Goal: Task Accomplishment & Management: Complete application form

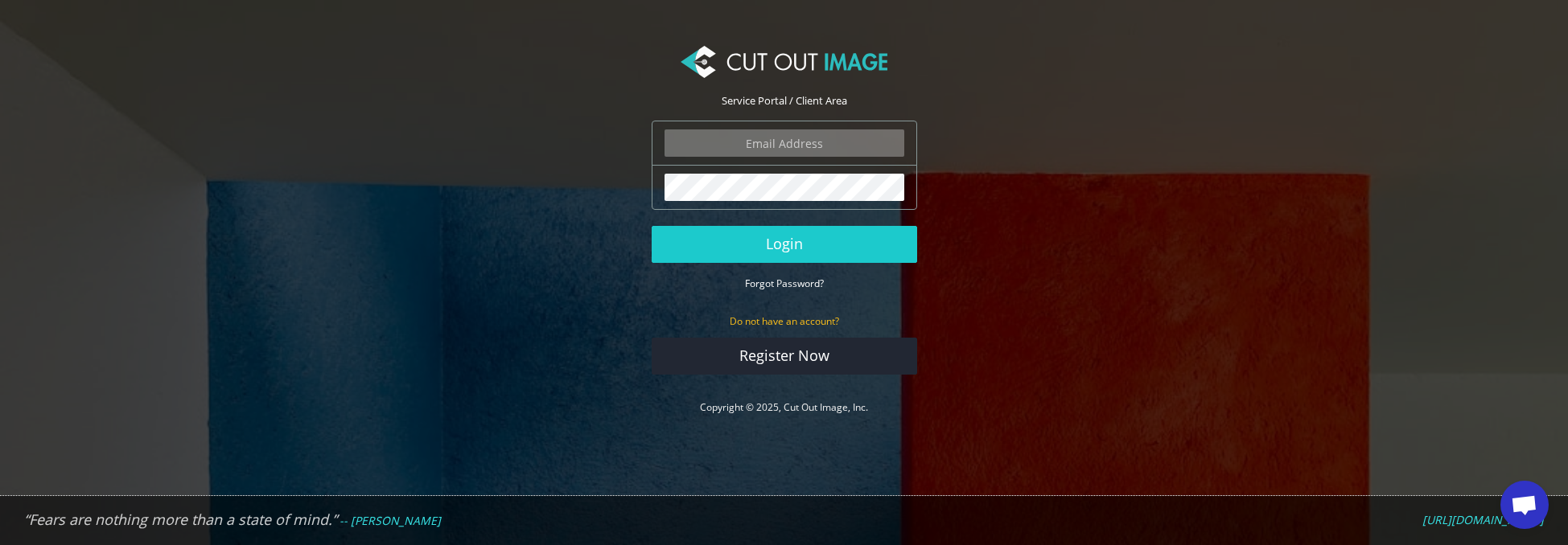
scroll to position [562, 0]
type input "[EMAIL_ADDRESS][DOMAIN_NAME]"
click at [784, 243] on button "Login" at bounding box center [784, 244] width 265 height 37
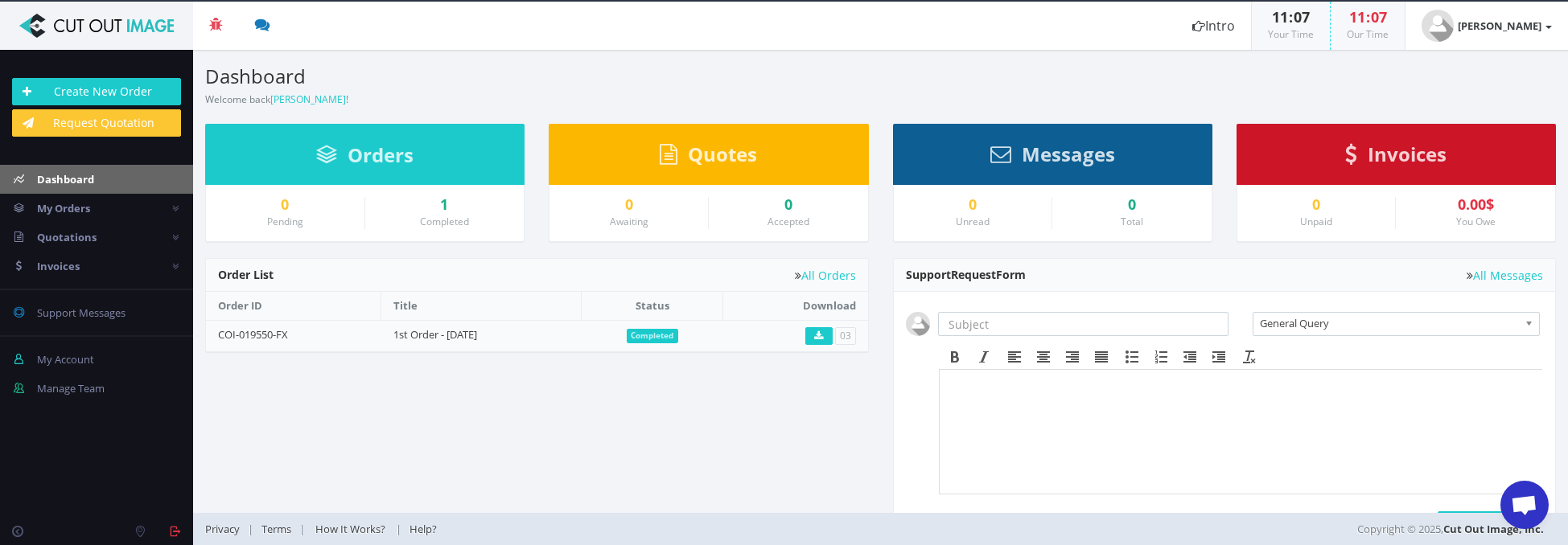
scroll to position [562, 0]
click at [114, 86] on link "Create New Order" at bounding box center [96, 91] width 169 height 27
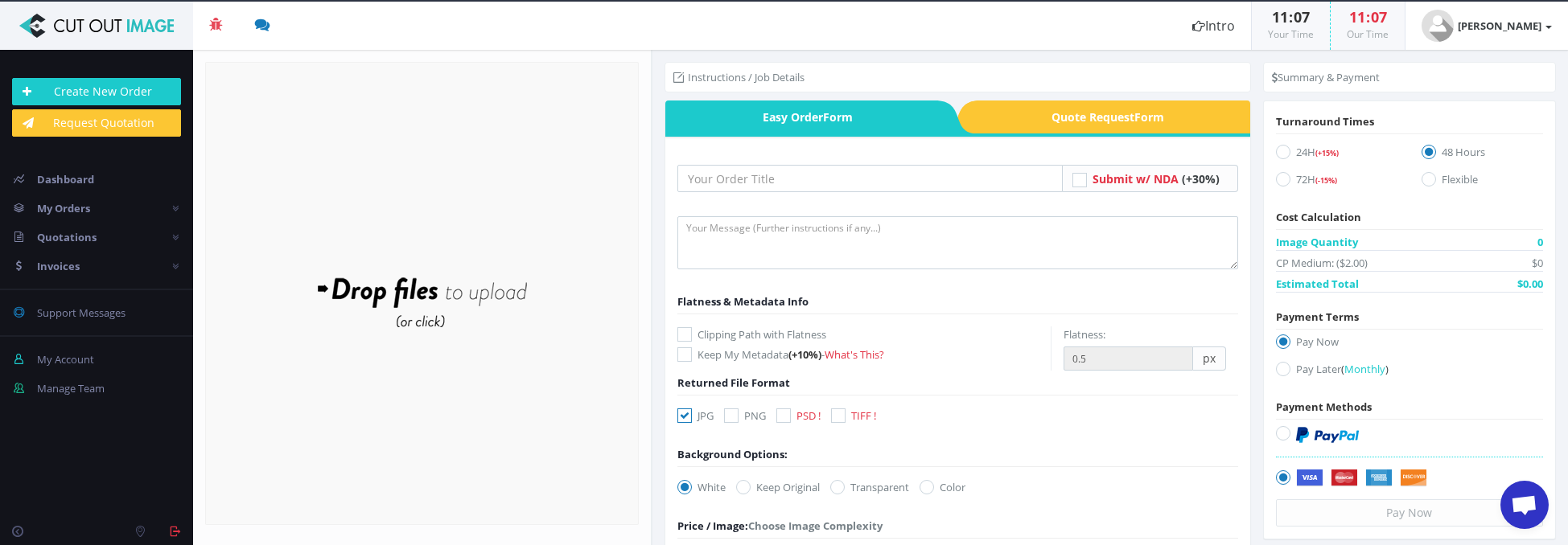
scroll to position [562, 0]
click at [866, 189] on input "text" at bounding box center [870, 178] width 386 height 27
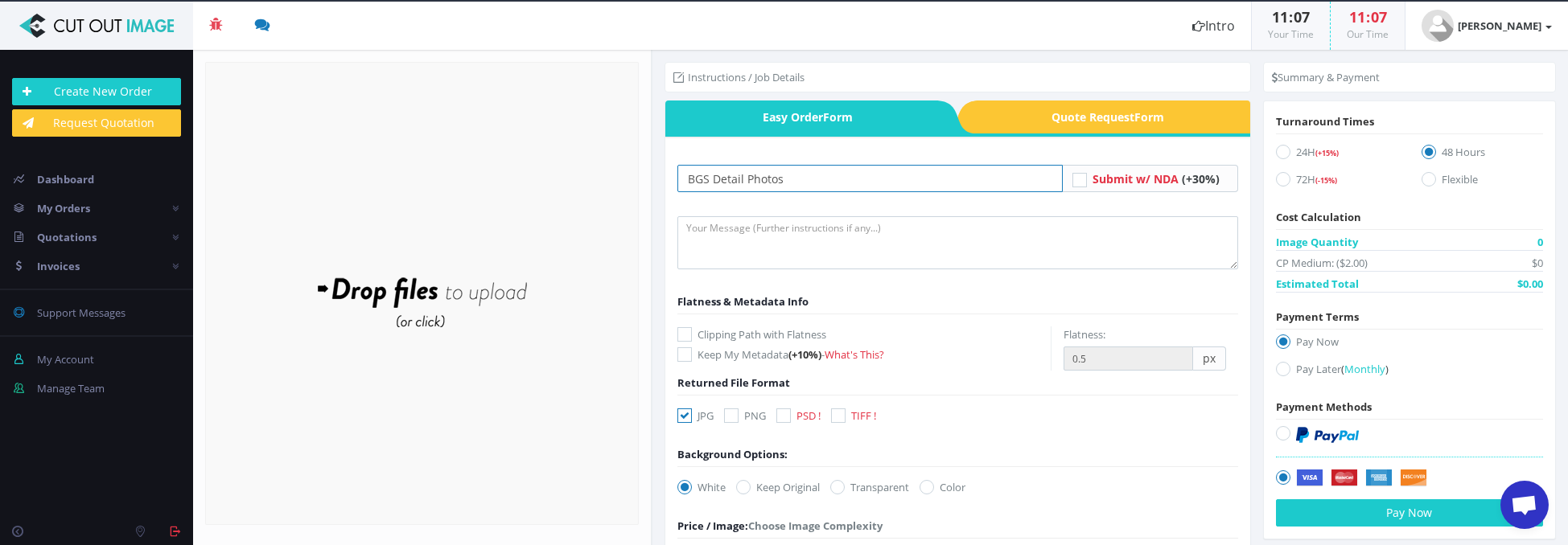
type input "BGS Detail Photos"
click at [830, 236] on textarea at bounding box center [958, 243] width 561 height 53
click at [735, 415] on icon at bounding box center [731, 415] width 14 height 14
click at [735, 415] on input "PNG" at bounding box center [733, 416] width 11 height 11
checkbox input "true"
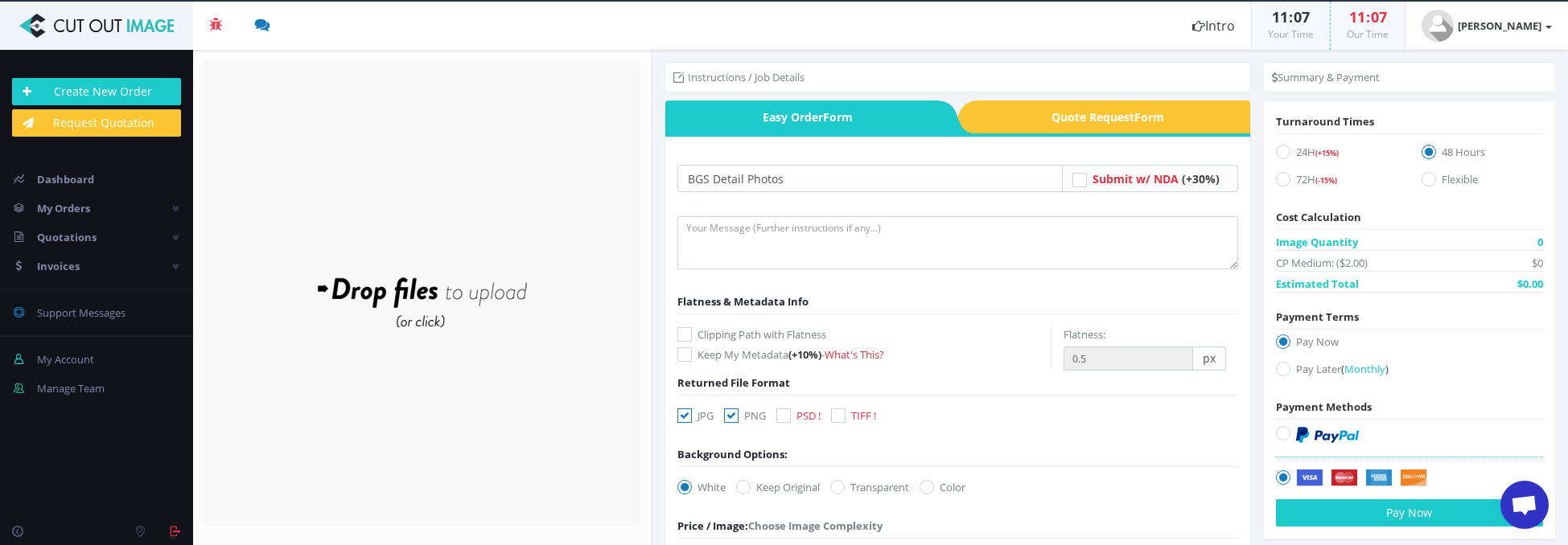
click at [687, 415] on icon at bounding box center [684, 415] width 14 height 14
click at [687, 415] on input "JPG" at bounding box center [687, 416] width 11 height 11
checkbox input "false"
click at [785, 418] on icon at bounding box center [783, 415] width 14 height 14
click at [785, 418] on input "PSD !" at bounding box center [786, 416] width 11 height 11
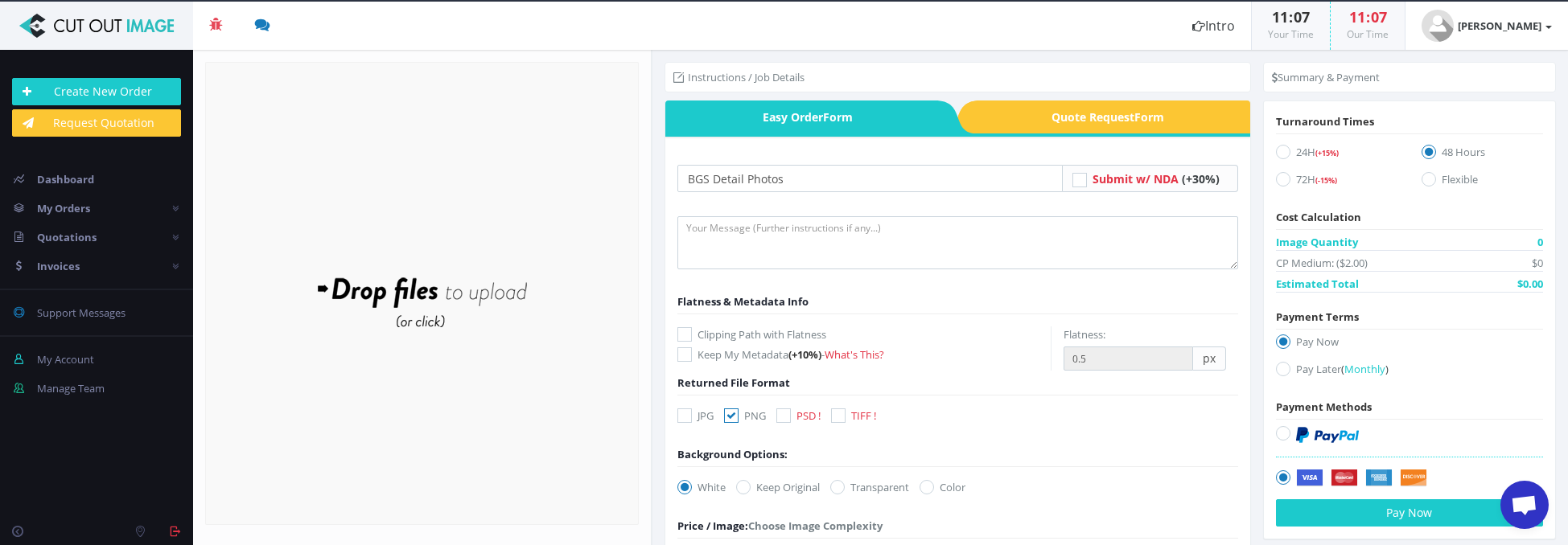
checkbox input "true"
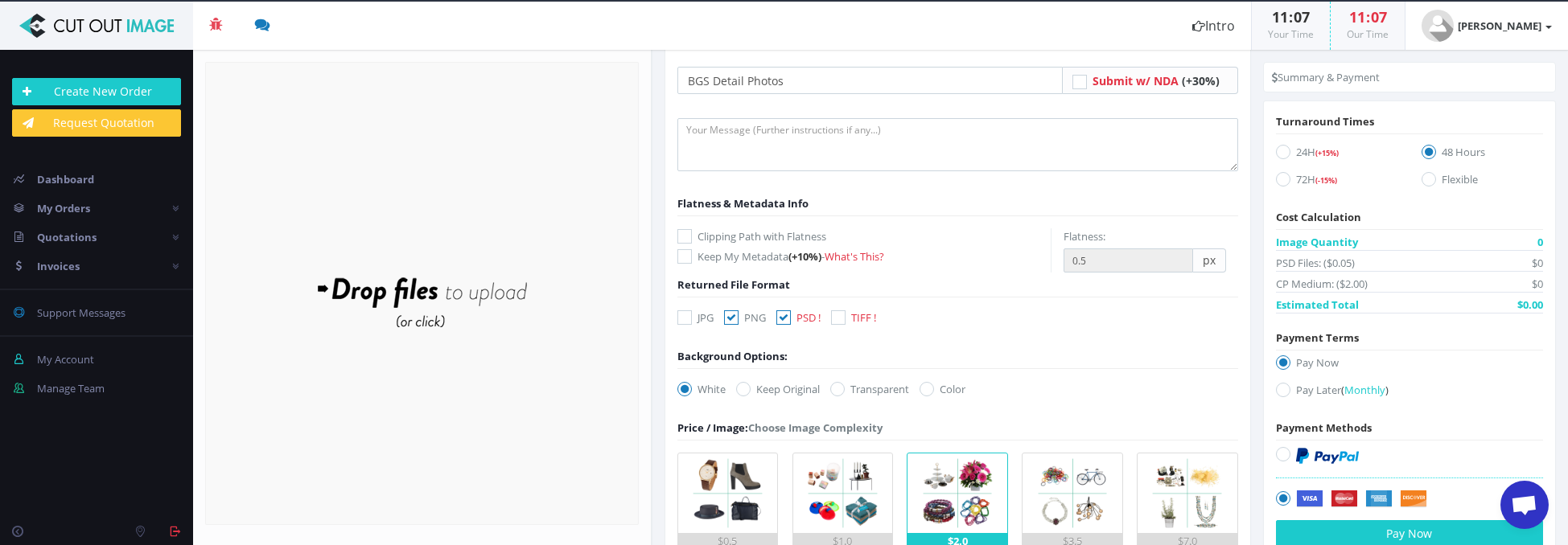
scroll to position [110, 0]
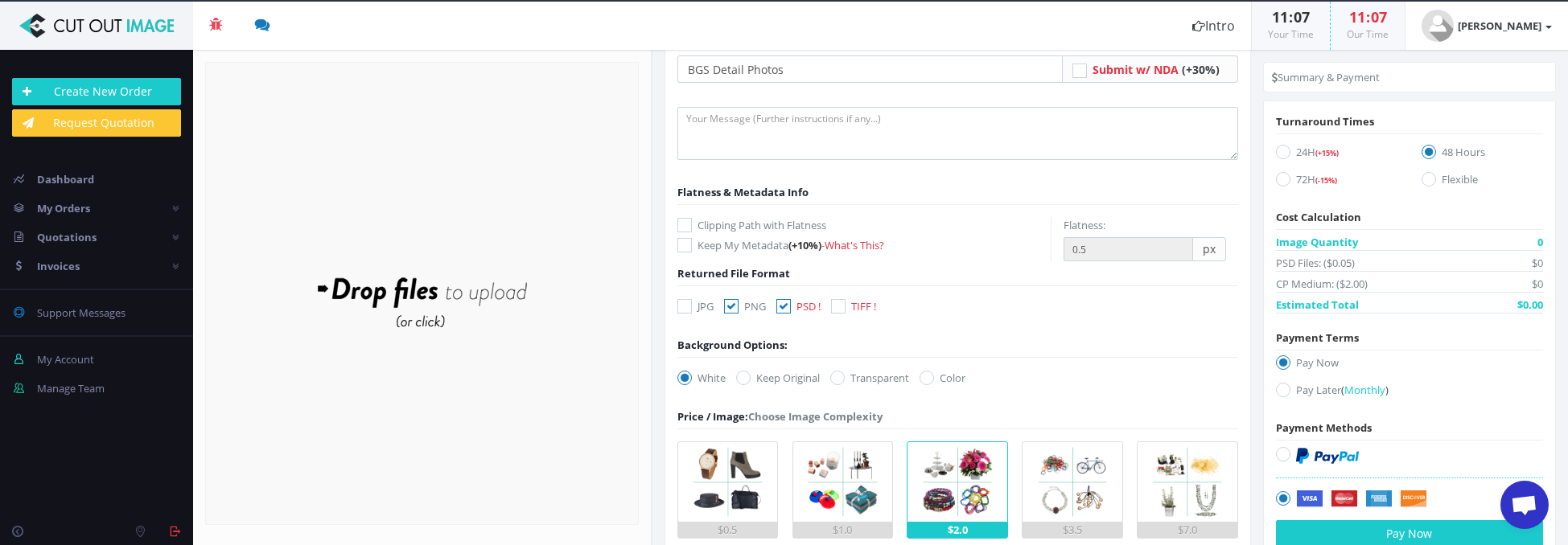
click at [844, 380] on icon at bounding box center [837, 377] width 14 height 14
click at [844, 380] on input "Transparent" at bounding box center [840, 378] width 11 height 11
radio input "true"
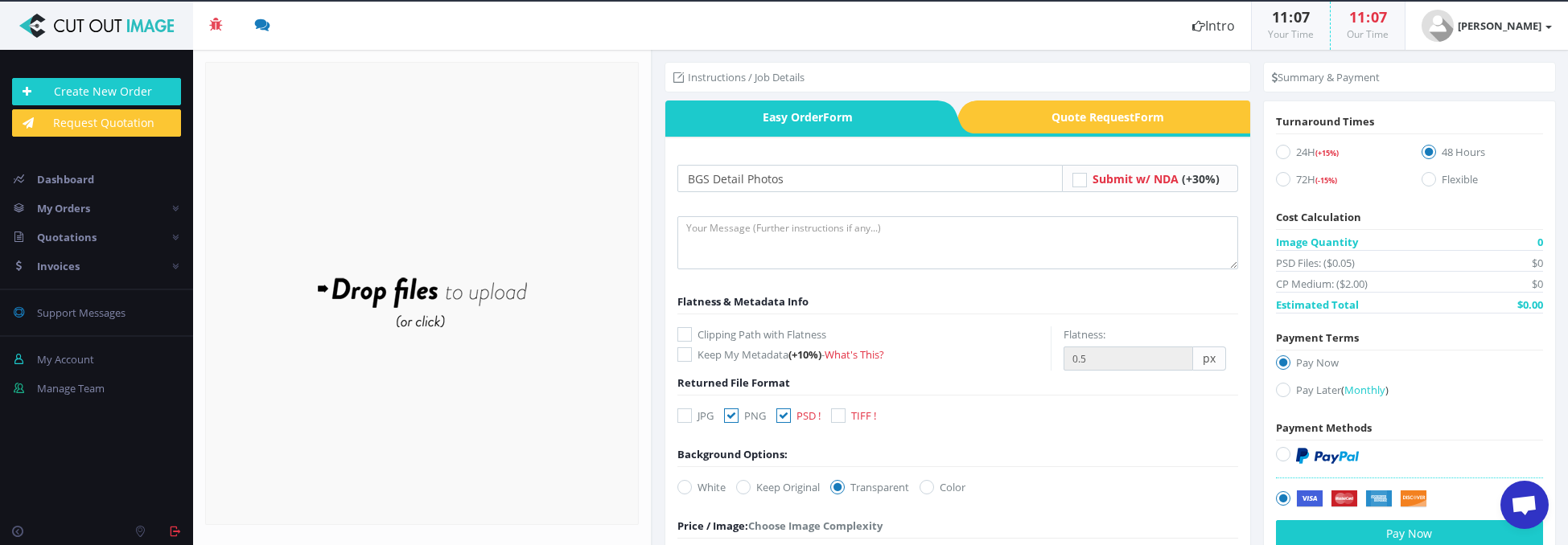
scroll to position [0, 0]
click at [722, 231] on textarea at bounding box center [958, 243] width 561 height 53
click at [969, 229] on textarea "Detail guitar shots to be cut out and returned in PNG & PSD." at bounding box center [958, 243] width 561 height 53
type textarea "Detail guitar shots to be cut out and returned in PNG & PSD. These do not need …"
click at [1280, 151] on icon at bounding box center [1283, 151] width 14 height 14
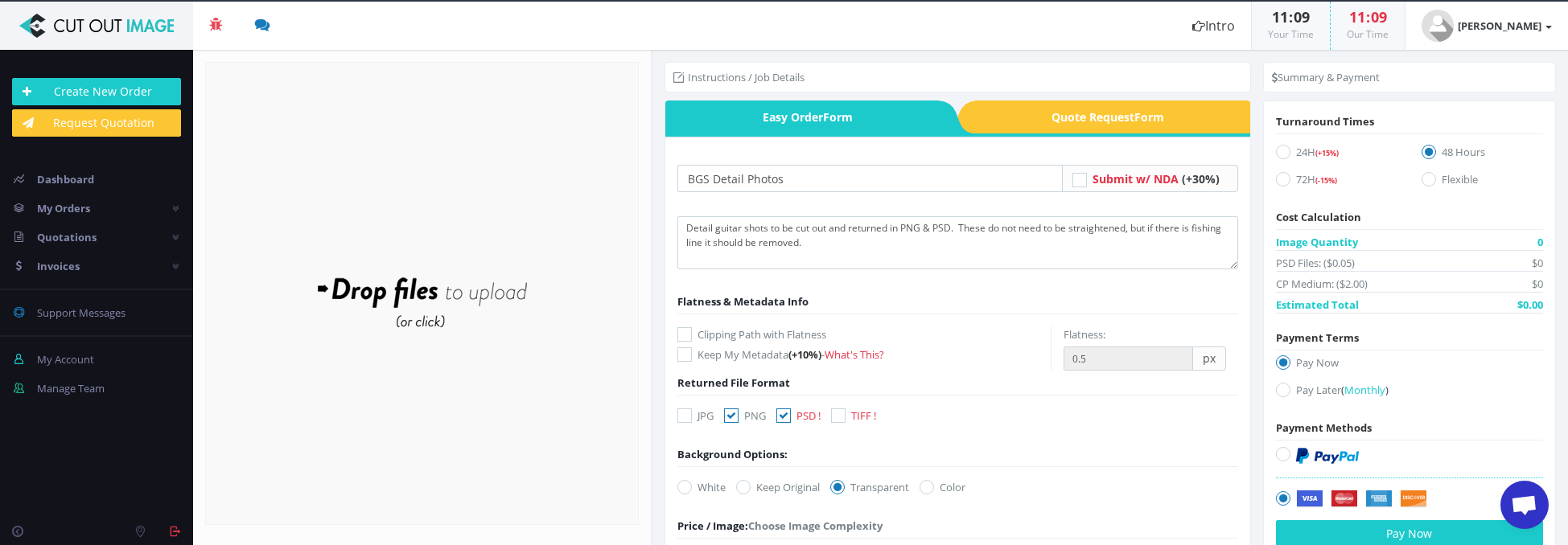
click at [1280, 151] on input "24H (+15%)" at bounding box center [1285, 152] width 11 height 11
radio input "true"
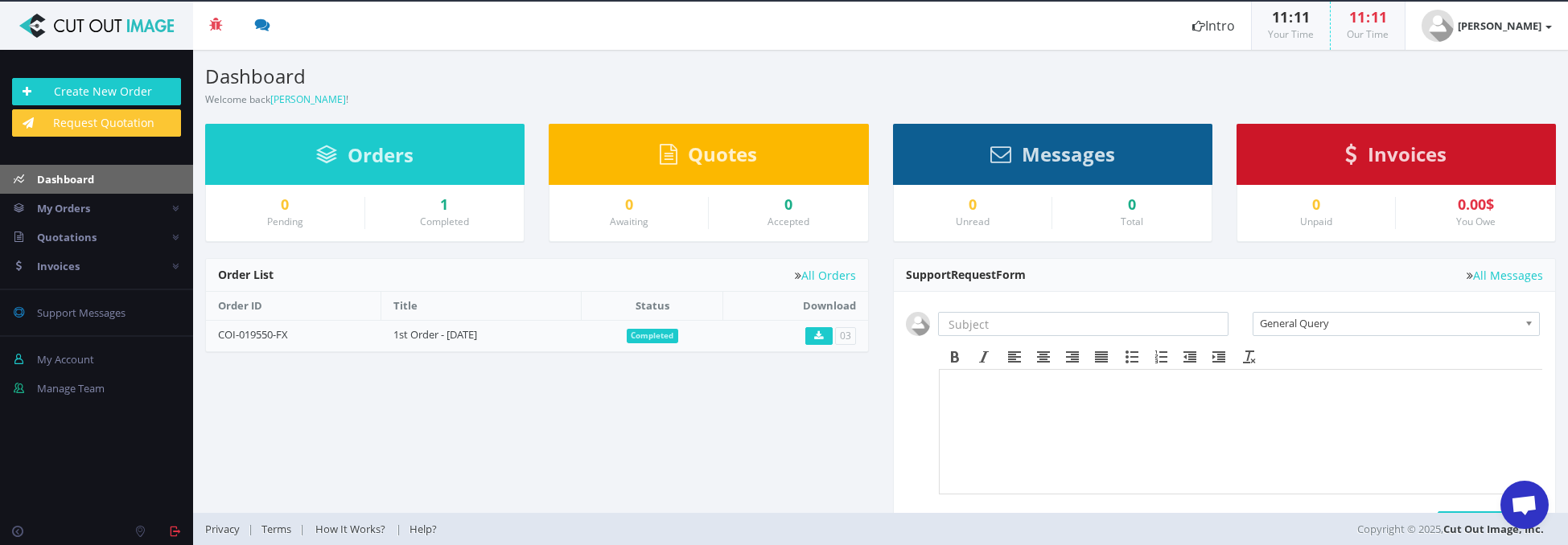
scroll to position [562, 0]
click at [435, 331] on link "1st Order - August 2025" at bounding box center [435, 334] width 84 height 14
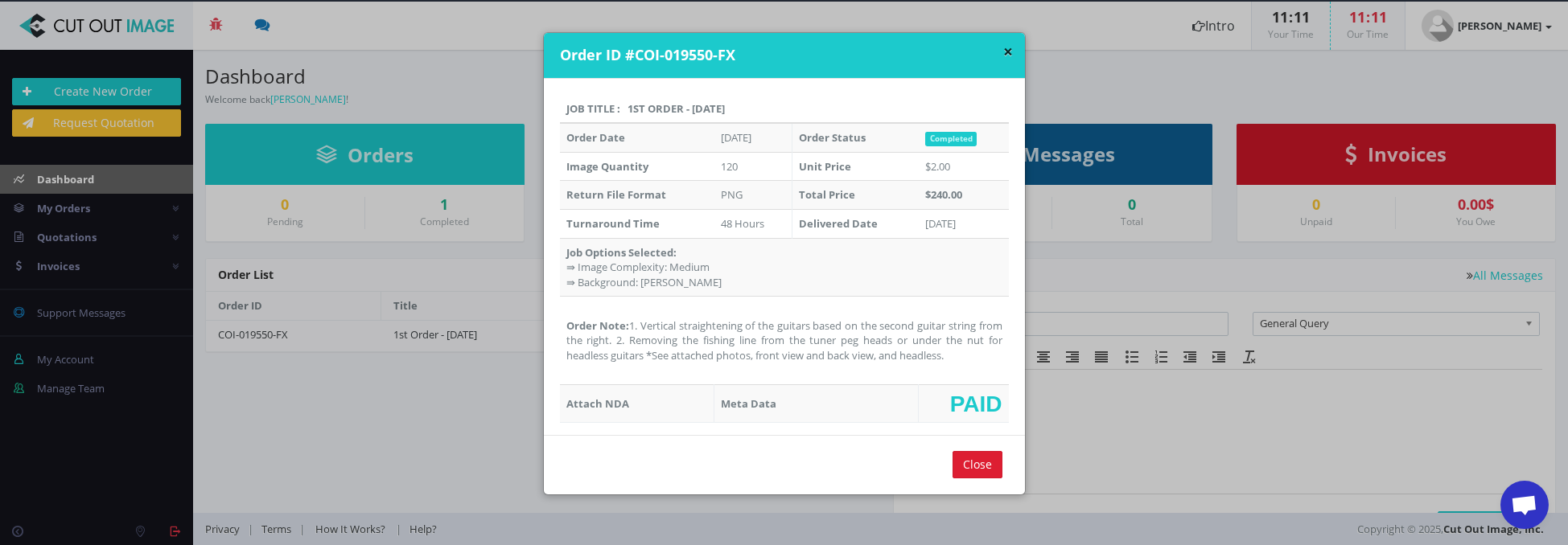
click at [986, 464] on input "Close" at bounding box center [978, 464] width 50 height 27
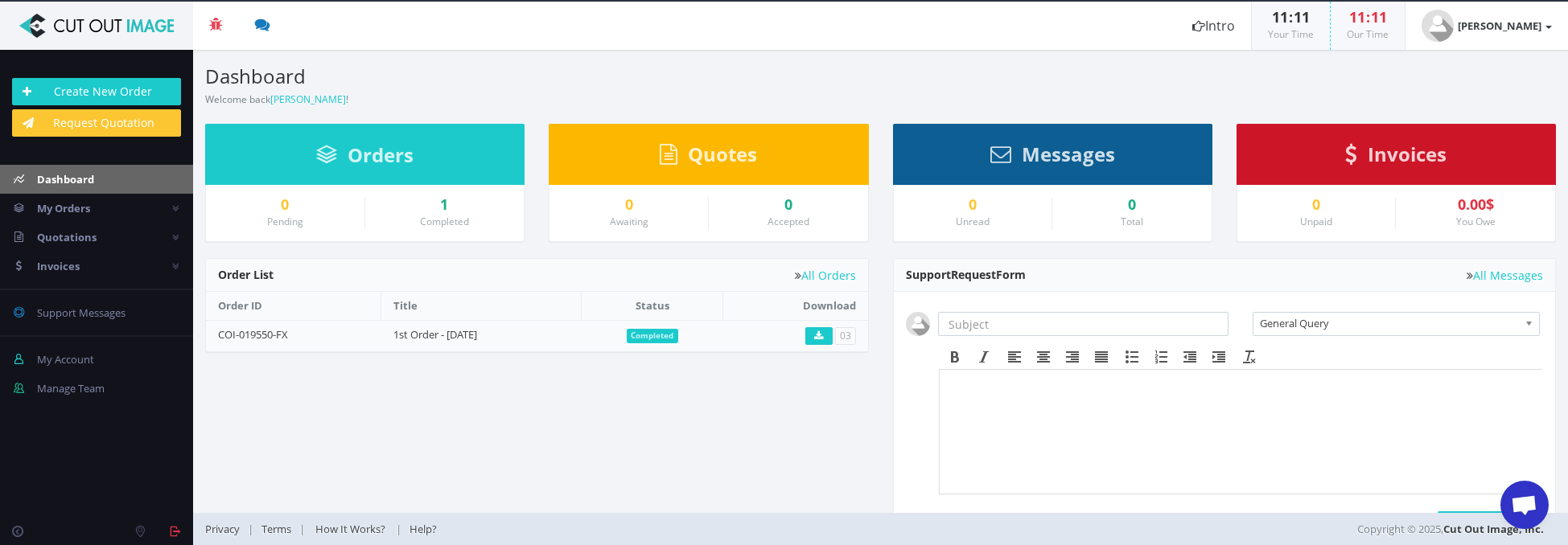
click at [111, 96] on link "Create New Order" at bounding box center [96, 91] width 169 height 27
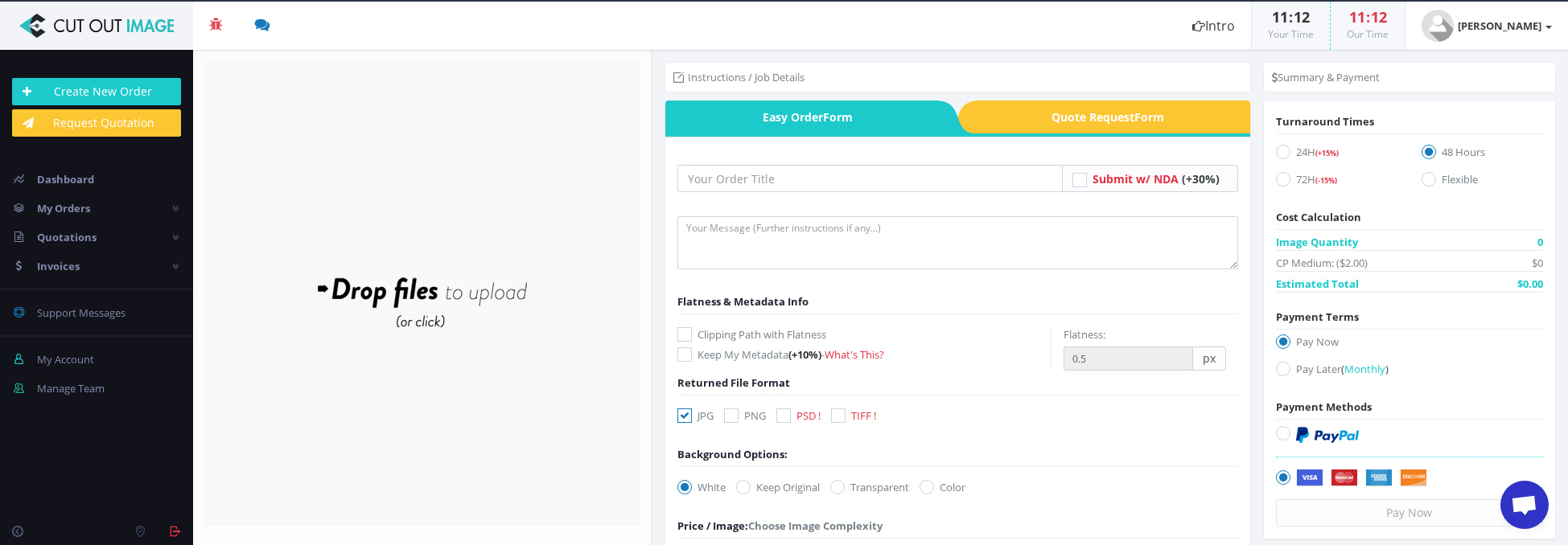
scroll to position [562, 0]
click at [752, 188] on input "text" at bounding box center [870, 178] width 386 height 27
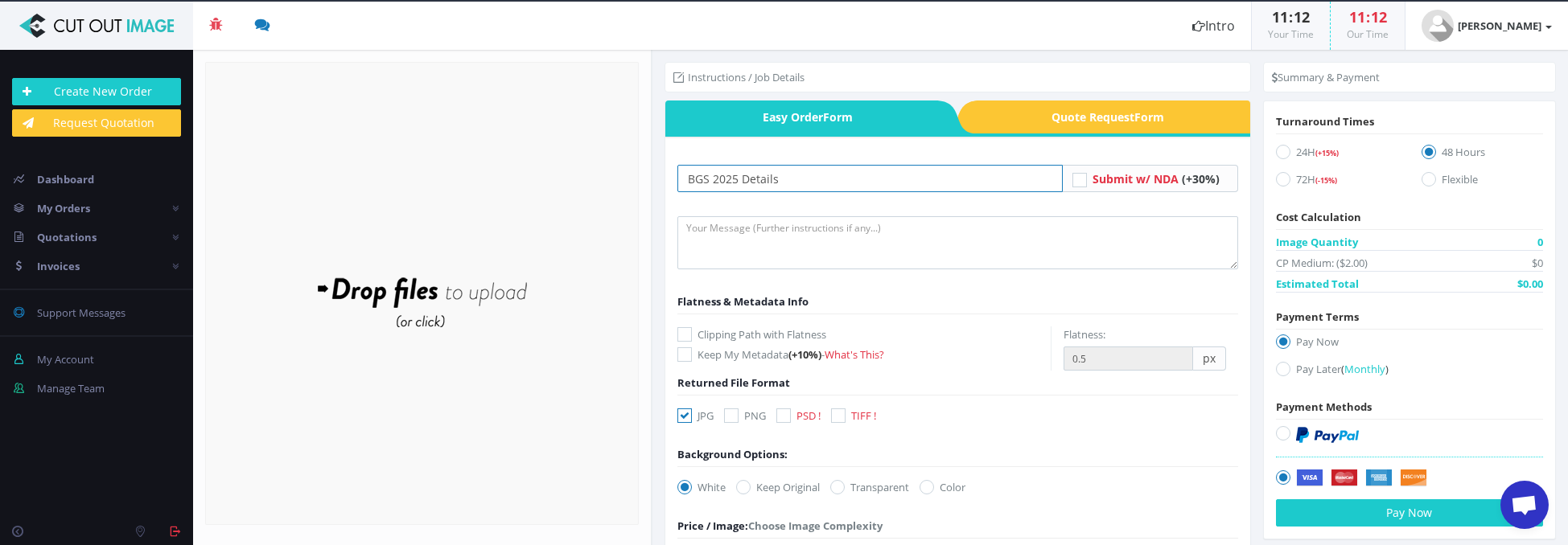
type input "BGS 2025 Details"
click at [885, 232] on textarea at bounding box center [958, 243] width 561 height 53
type textarea "P"
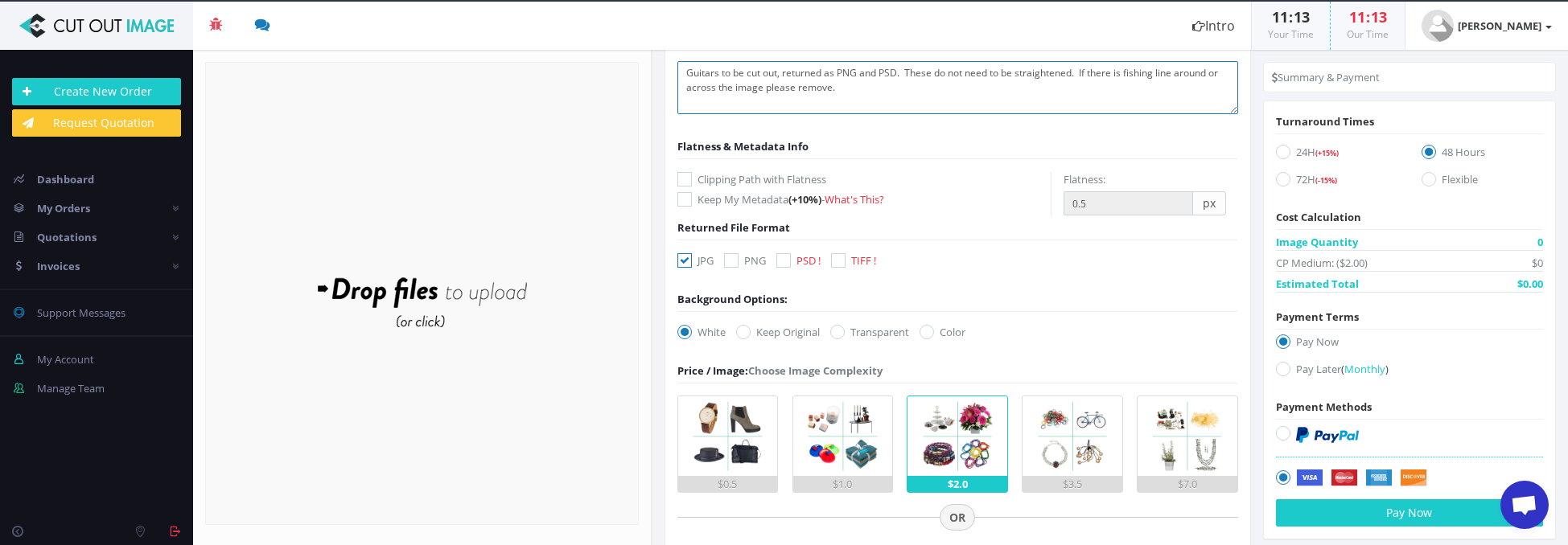
scroll to position [160, 0]
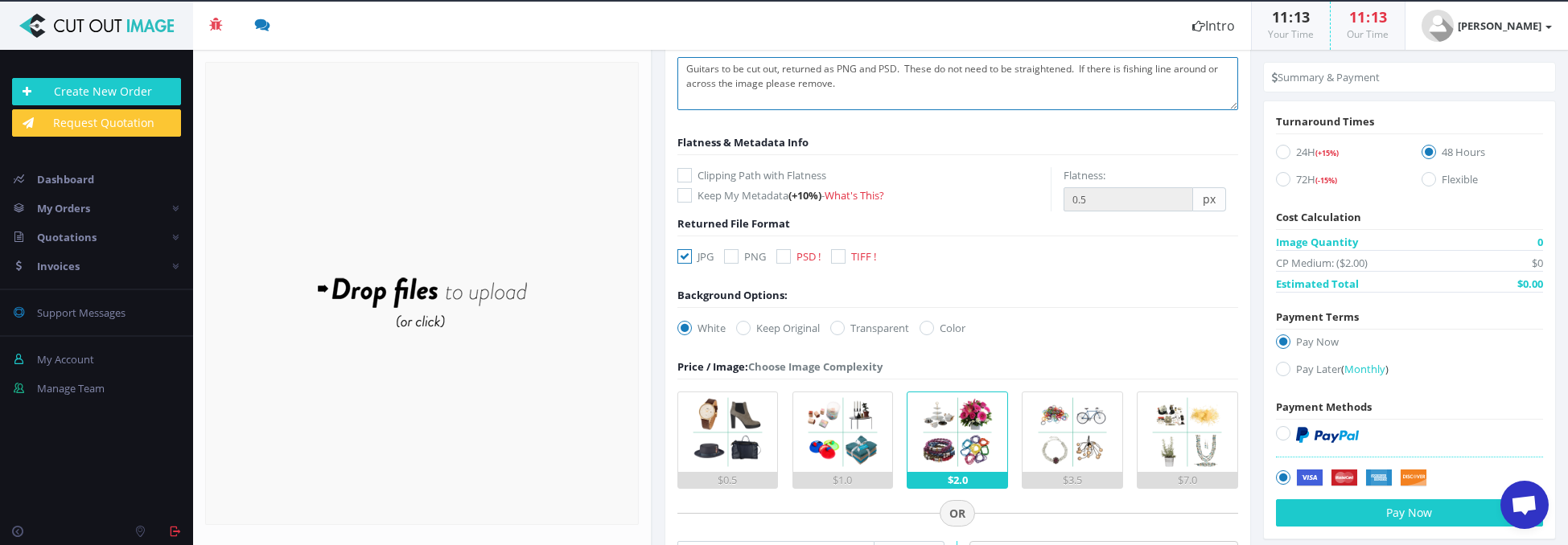
type textarea "Guitars to be cut out, returned as PNG and PSD. These do not need to be straigh…"
click at [683, 259] on icon at bounding box center [684, 256] width 14 height 14
click at [683, 259] on input "JPG" at bounding box center [687, 257] width 11 height 11
checkbox input "false"
click at [738, 253] on icon at bounding box center [731, 256] width 14 height 14
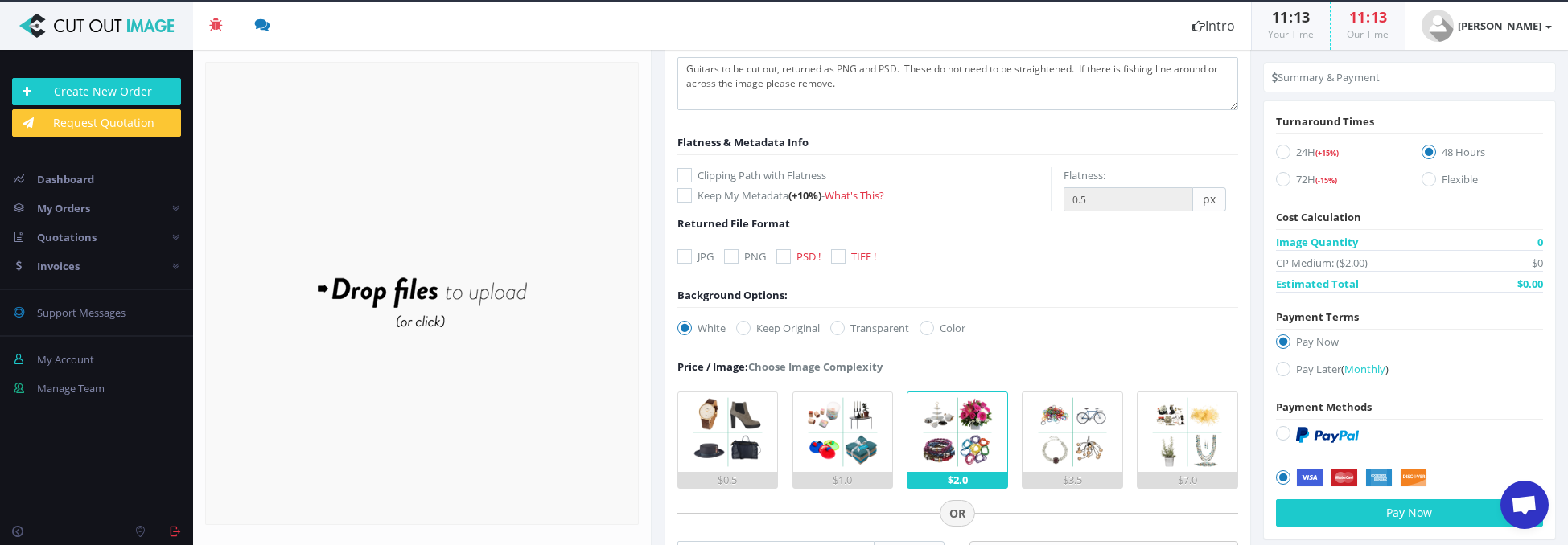
click at [738, 253] on input "PNG" at bounding box center [733, 257] width 11 height 11
checkbox input "true"
click at [784, 255] on icon at bounding box center [783, 256] width 14 height 14
click at [784, 255] on input "PSD !" at bounding box center [786, 257] width 11 height 11
checkbox input "true"
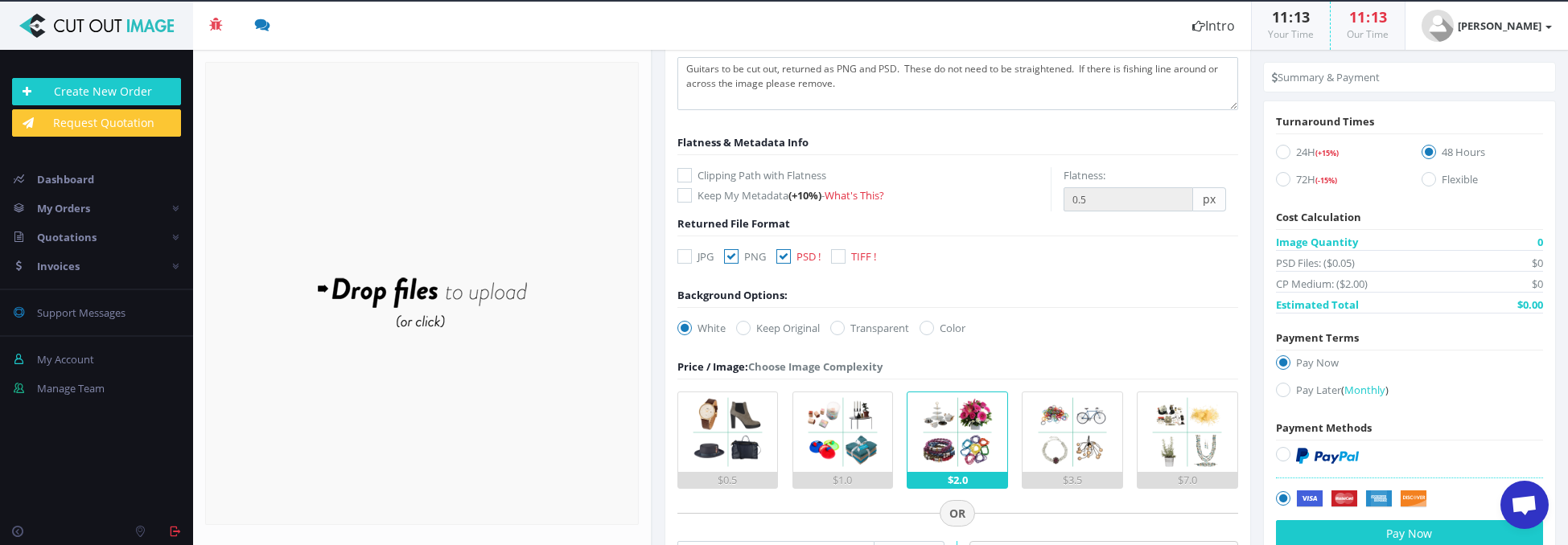
click at [838, 331] on icon at bounding box center [837, 327] width 14 height 14
click at [838, 331] on input "Transparent" at bounding box center [840, 328] width 11 height 11
radio input "true"
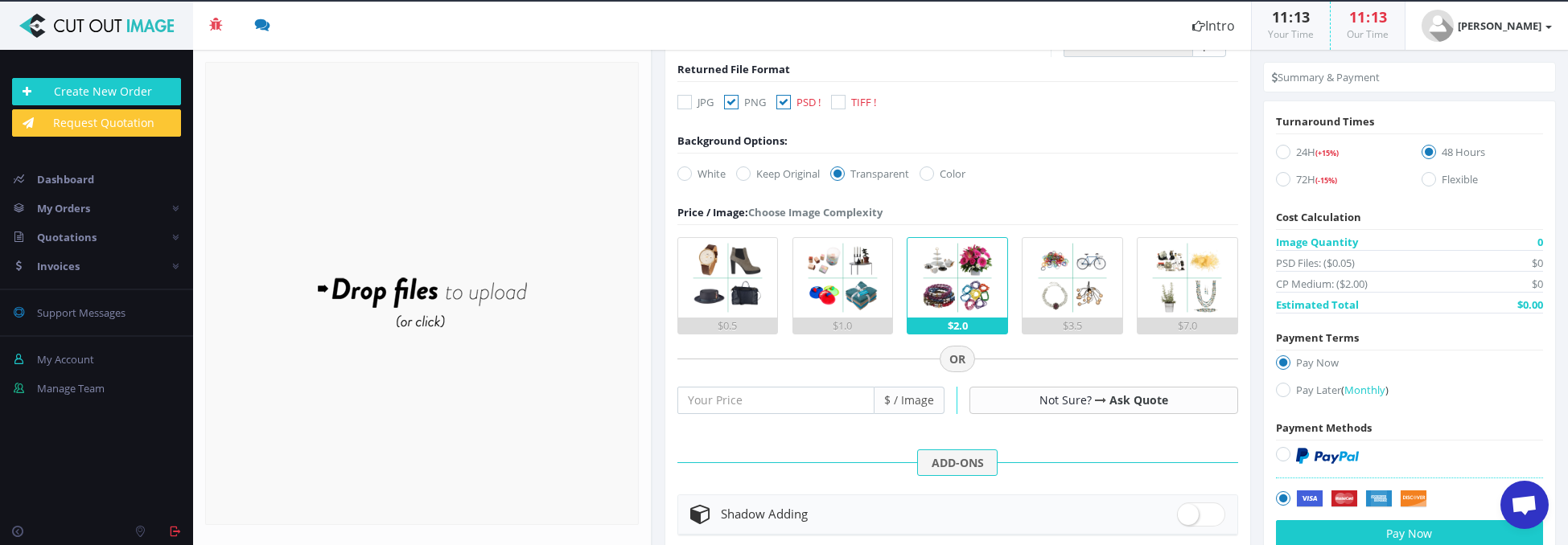
scroll to position [322, 0]
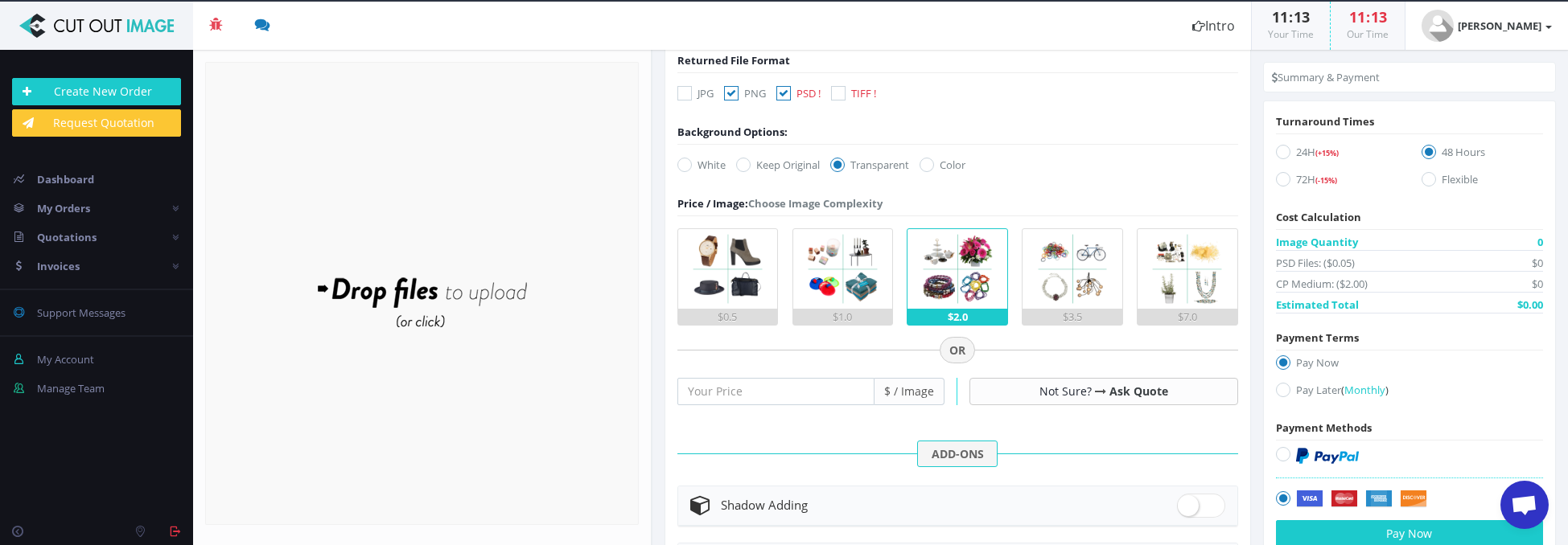
click at [1276, 155] on icon at bounding box center [1283, 151] width 14 height 14
click at [1280, 155] on input "24H (+15%)" at bounding box center [1285, 152] width 11 height 11
radio input "true"
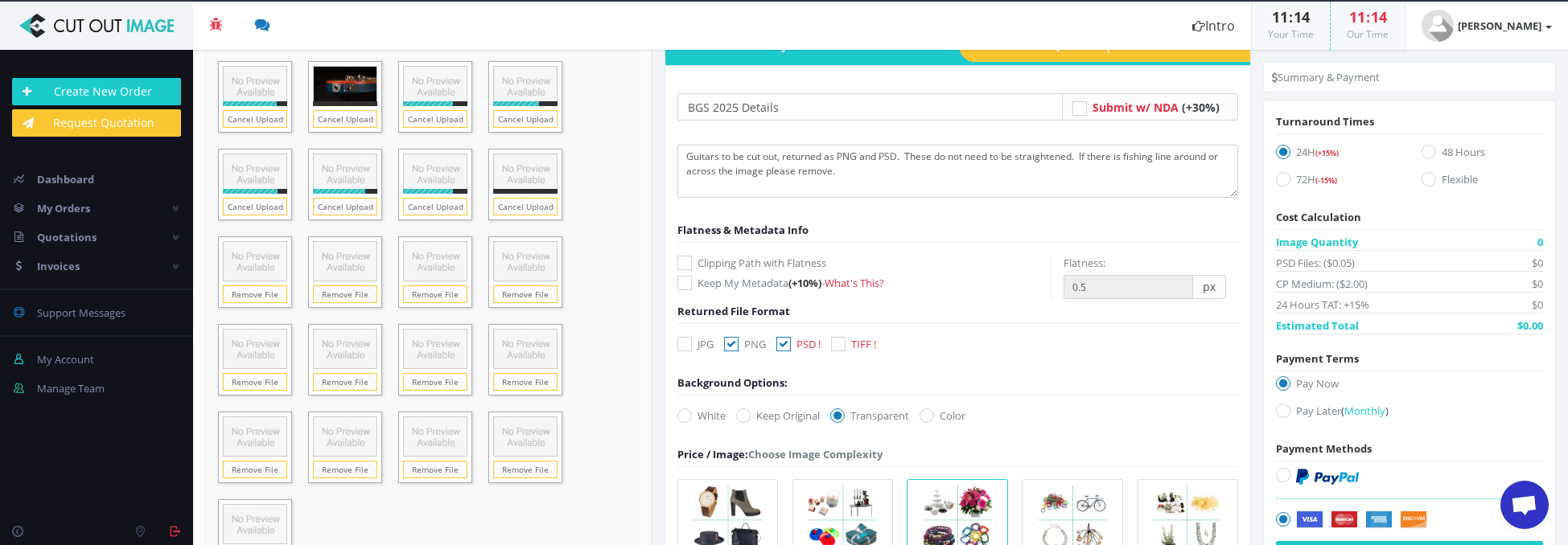
scroll to position [71, 0]
click at [778, 156] on textarea "Guitars to be cut out, returned as PNG and PSD. These do not need to be straigh…" at bounding box center [958, 172] width 561 height 53
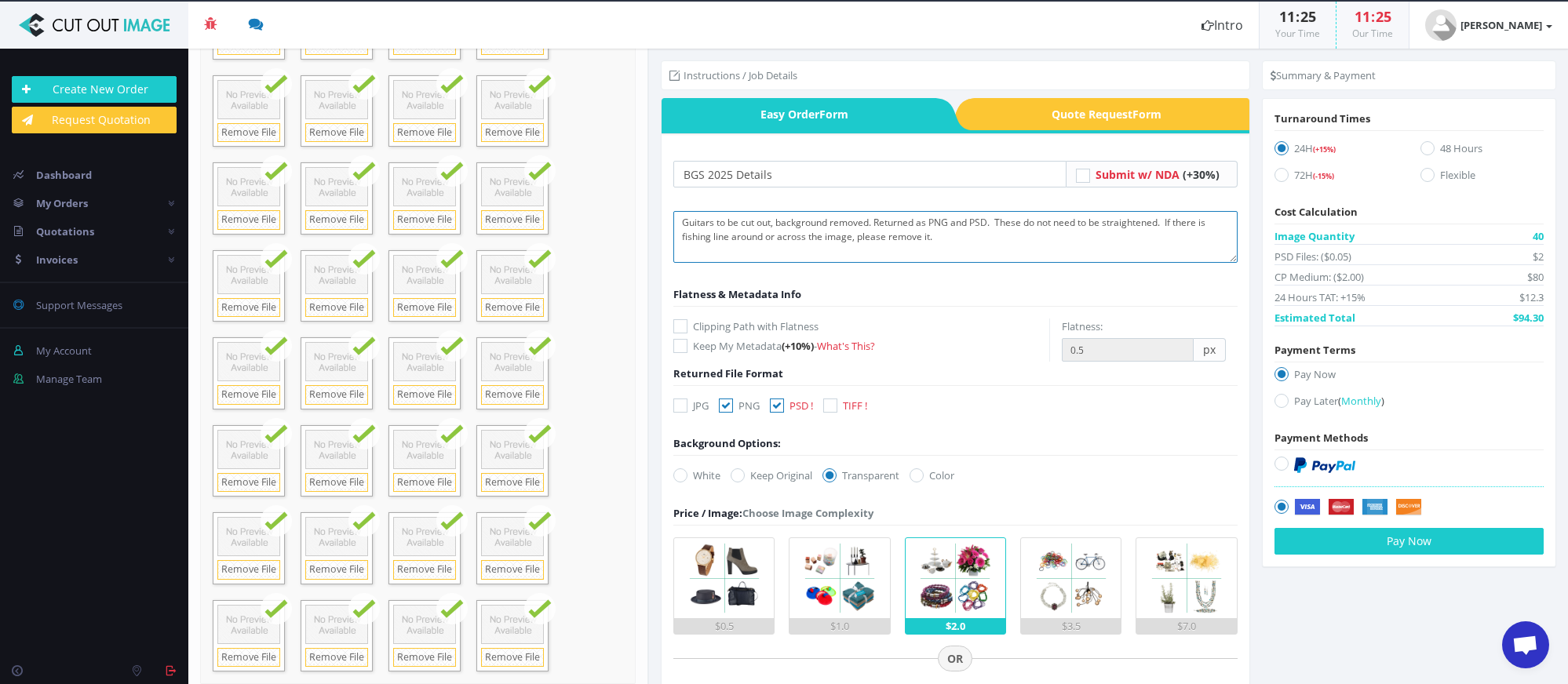
scroll to position [0, 0]
type textarea "Guitars to be cut out, background removed. Returned as PNG and PSD. These do no…"
click at [1362, 531] on button "Pay Now" at bounding box center [1409, 541] width 269 height 27
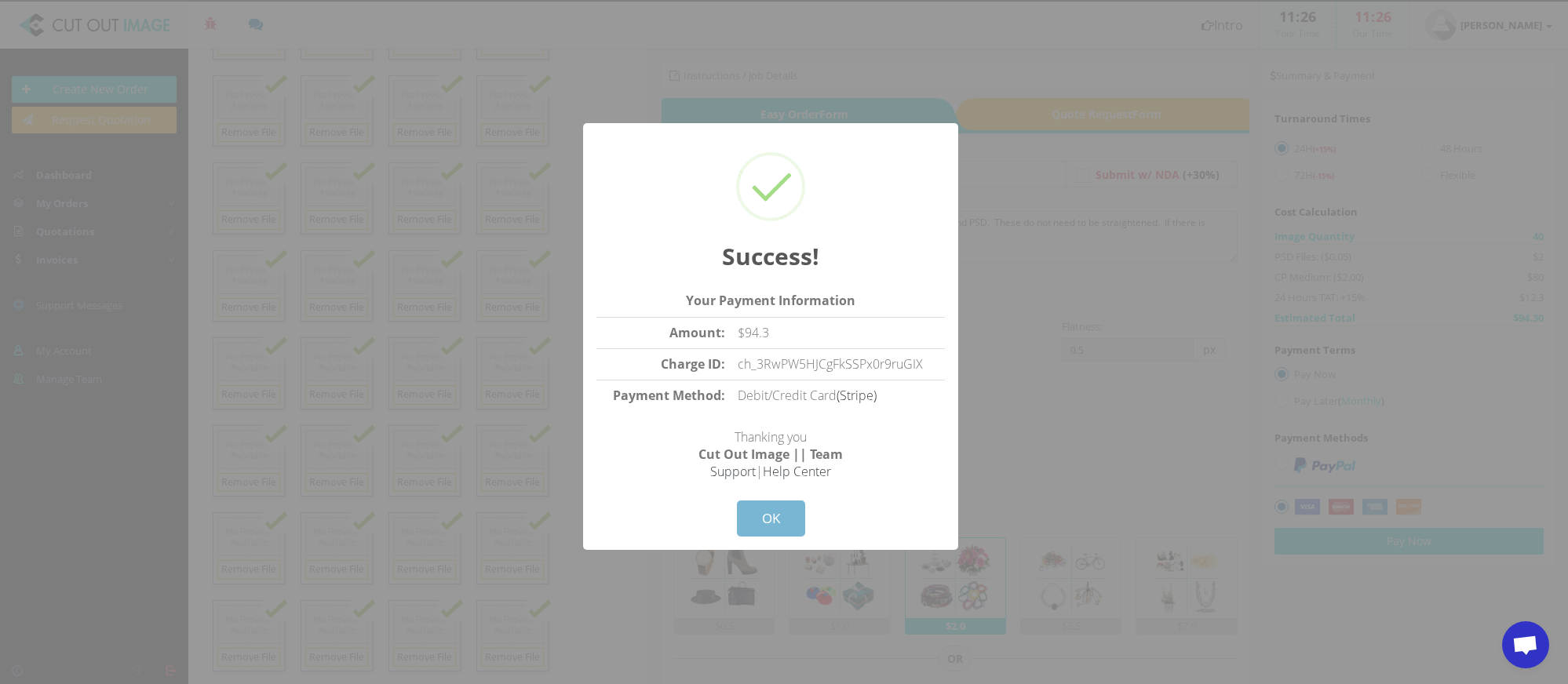
click at [791, 522] on button "OK" at bounding box center [771, 519] width 68 height 36
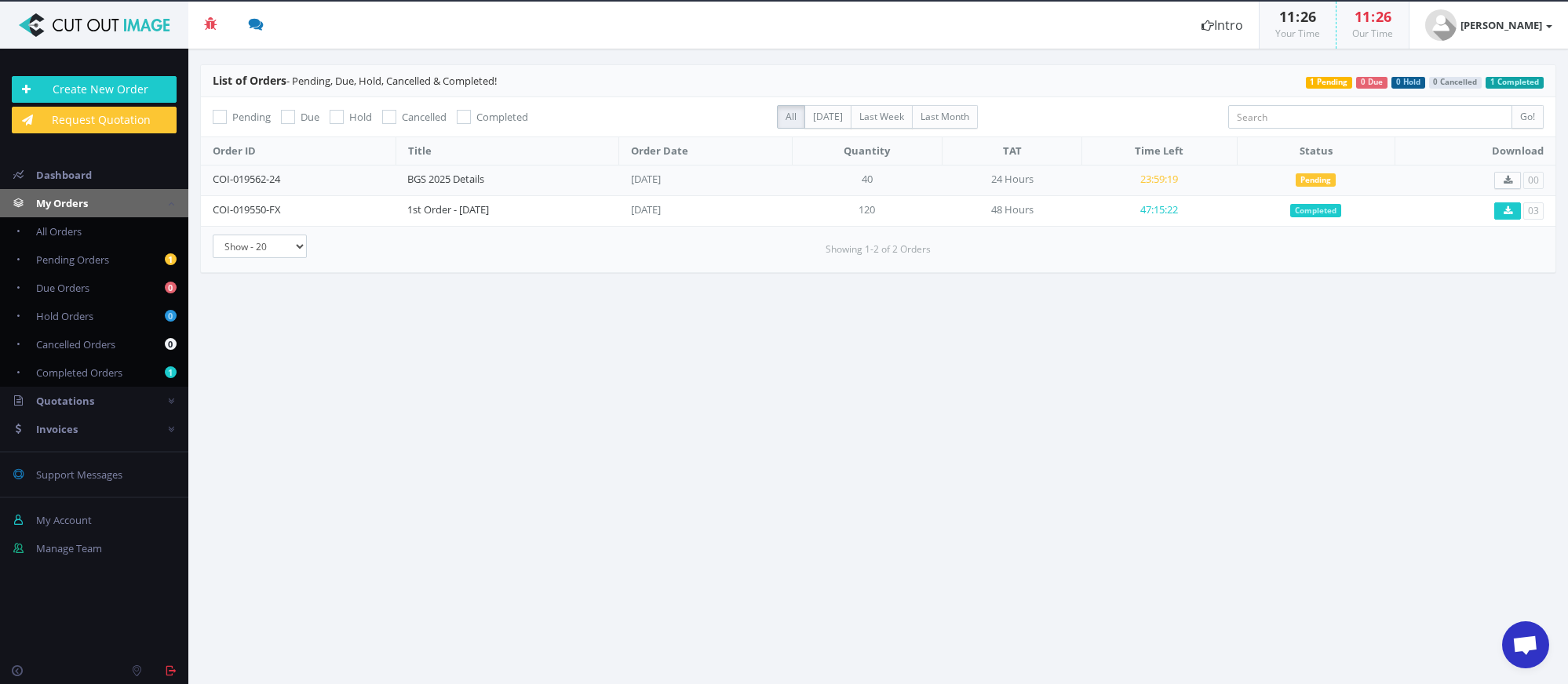
scroll to position [549, 0]
